Goal: Information Seeking & Learning: Learn about a topic

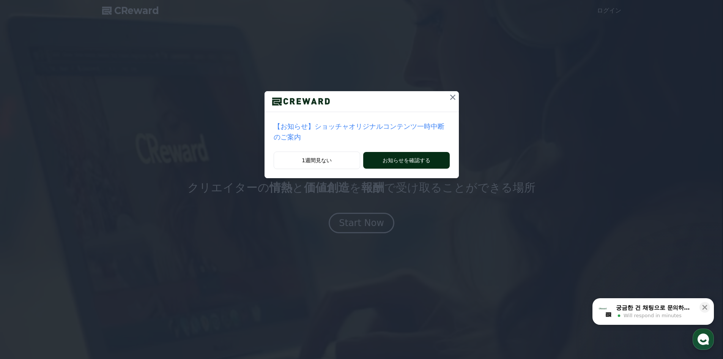
click at [402, 152] on button "お知らせを確認する" at bounding box center [406, 160] width 86 height 17
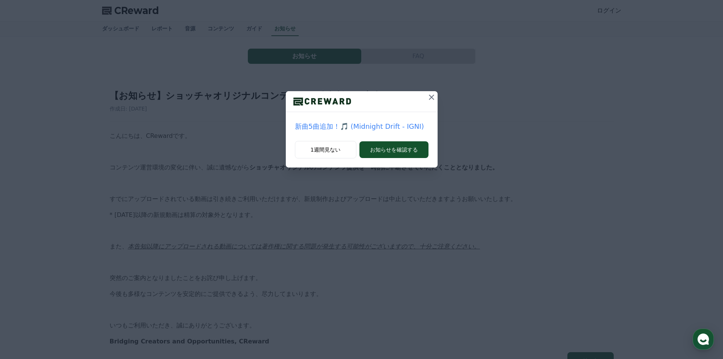
click at [434, 98] on icon at bounding box center [431, 97] width 9 height 9
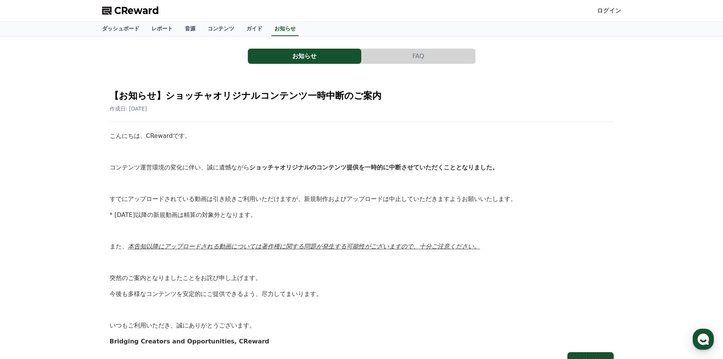
scroll to position [118, 0]
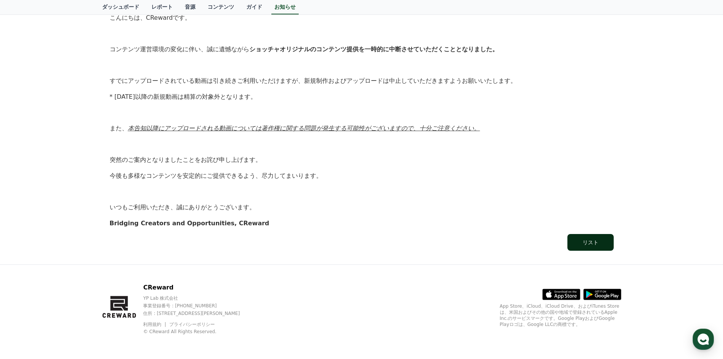
click at [594, 245] on div "リスト" at bounding box center [591, 242] width 16 height 8
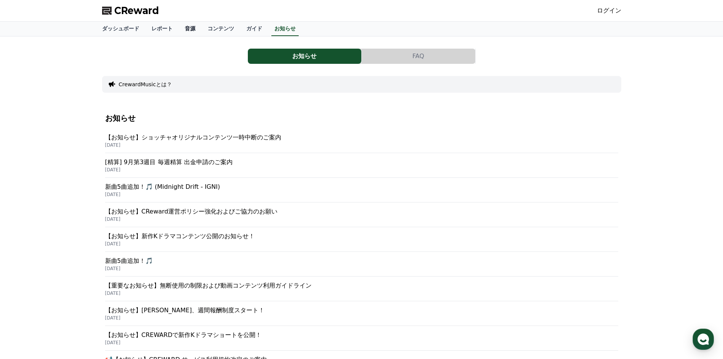
click at [179, 28] on link "音源" at bounding box center [190, 29] width 23 height 14
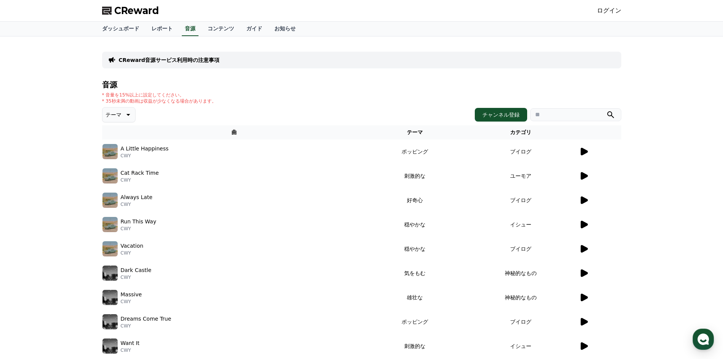
click at [585, 151] on icon at bounding box center [584, 152] width 7 height 8
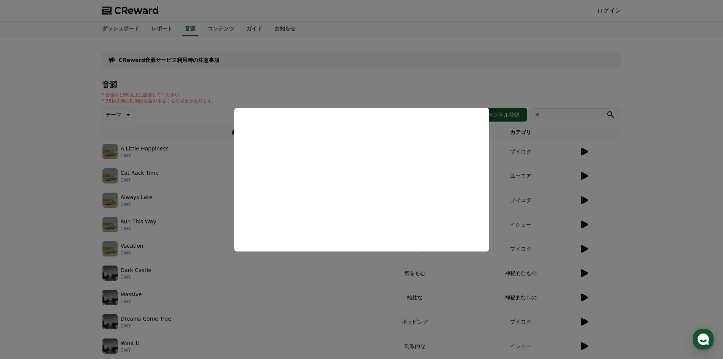
click at [300, 85] on button "close modal" at bounding box center [361, 179] width 723 height 359
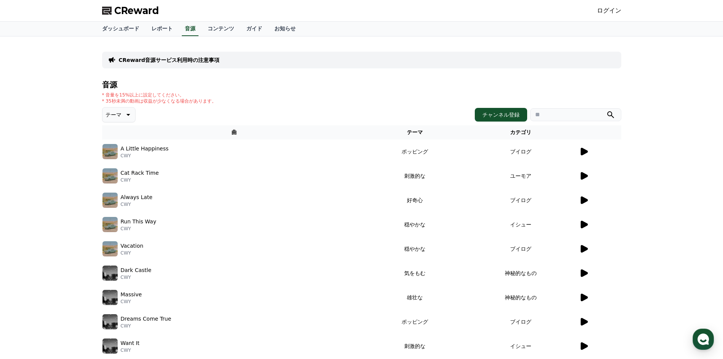
click at [180, 58] on p "CReward音源サービス利用時の注意事項" at bounding box center [169, 60] width 101 height 8
click at [582, 175] on icon at bounding box center [584, 176] width 7 height 8
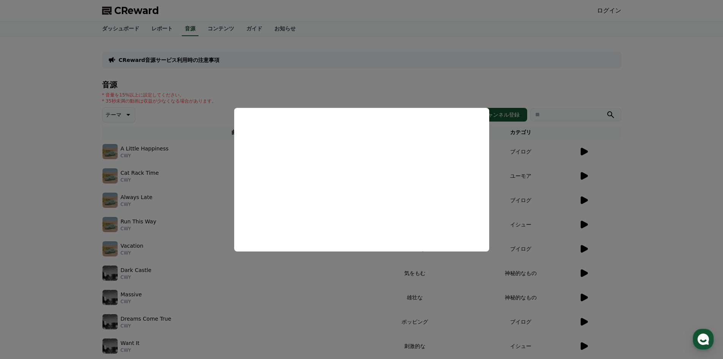
click at [64, 211] on button "close modal" at bounding box center [361, 179] width 723 height 359
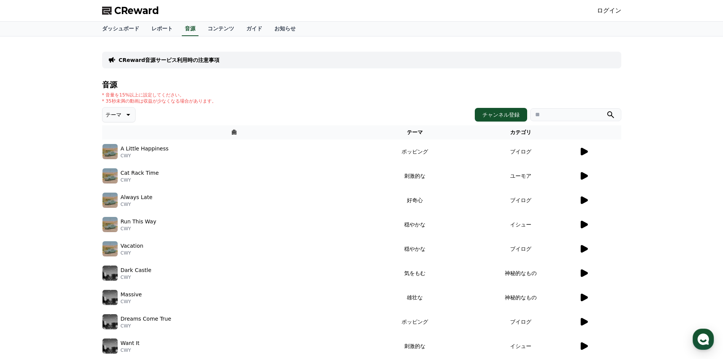
click at [584, 225] on icon at bounding box center [584, 225] width 7 height 8
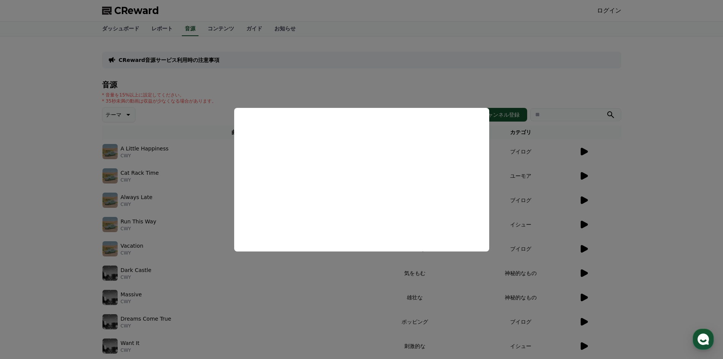
click at [651, 208] on button "close modal" at bounding box center [361, 179] width 723 height 359
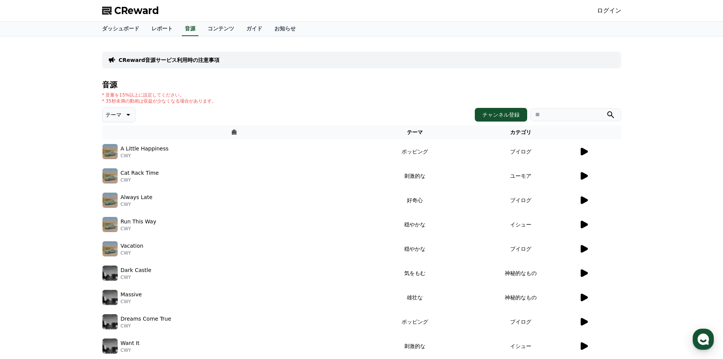
click at [133, 9] on span "CReward" at bounding box center [136, 11] width 45 height 12
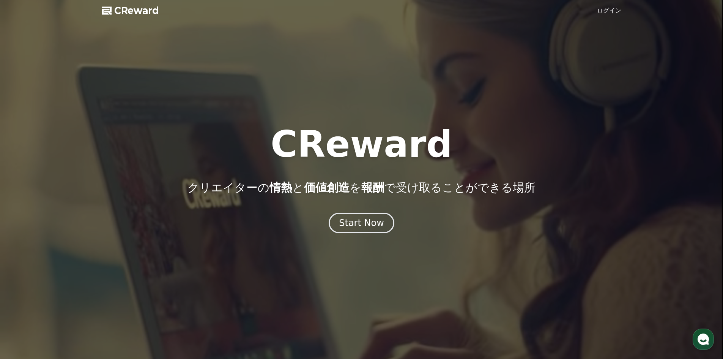
click at [140, 11] on span "CReward" at bounding box center [136, 11] width 45 height 12
